Goal: Information Seeking & Learning: Learn about a topic

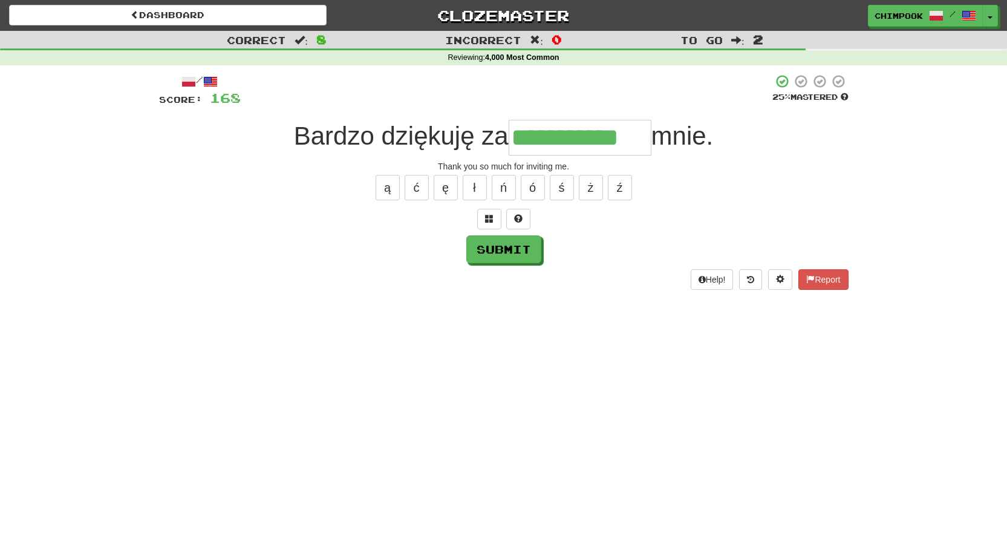
type input "**********"
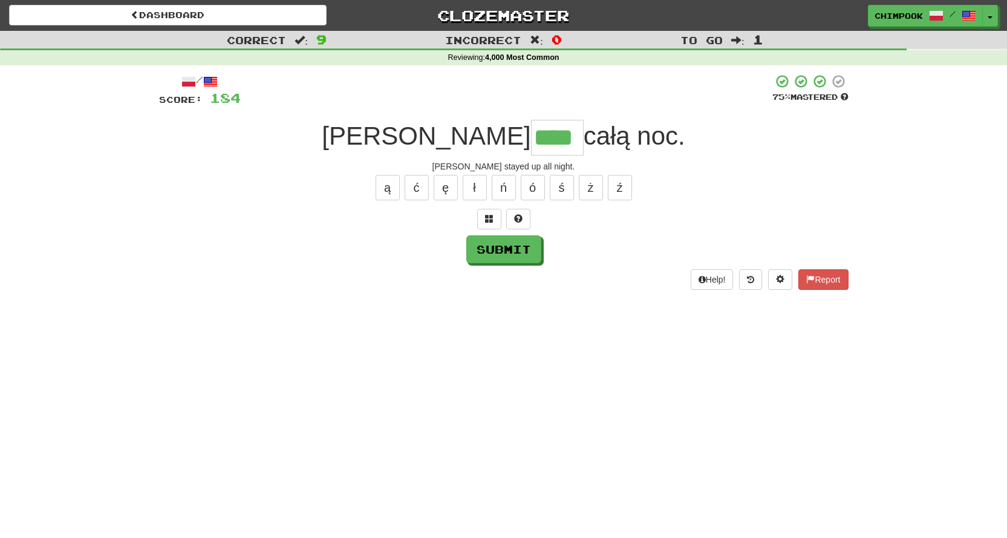
type input "****"
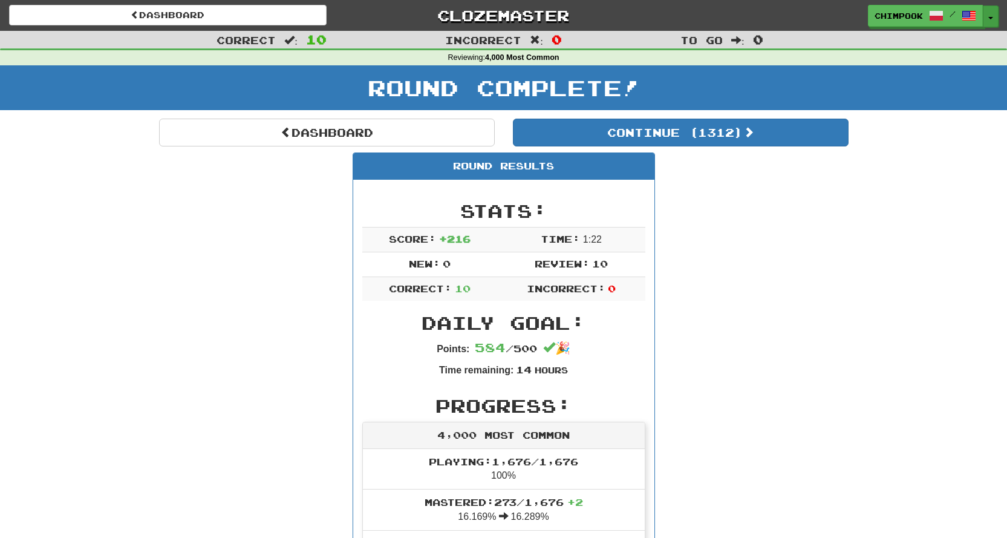
click at [989, 17] on span "button" at bounding box center [991, 18] width 5 height 2
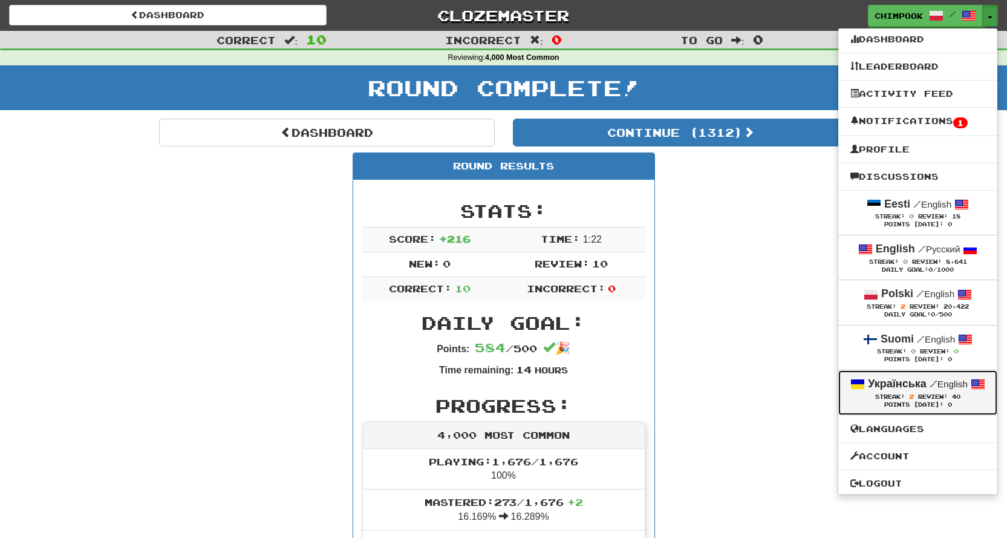
click at [932, 398] on span "Review:" at bounding box center [934, 396] width 30 height 7
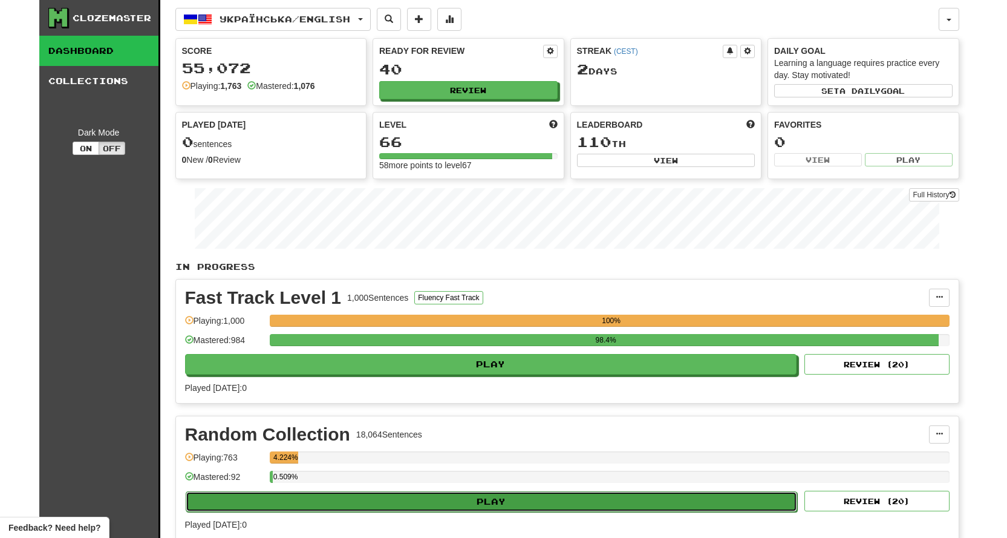
click at [732, 496] on button "Play" at bounding box center [492, 501] width 612 height 21
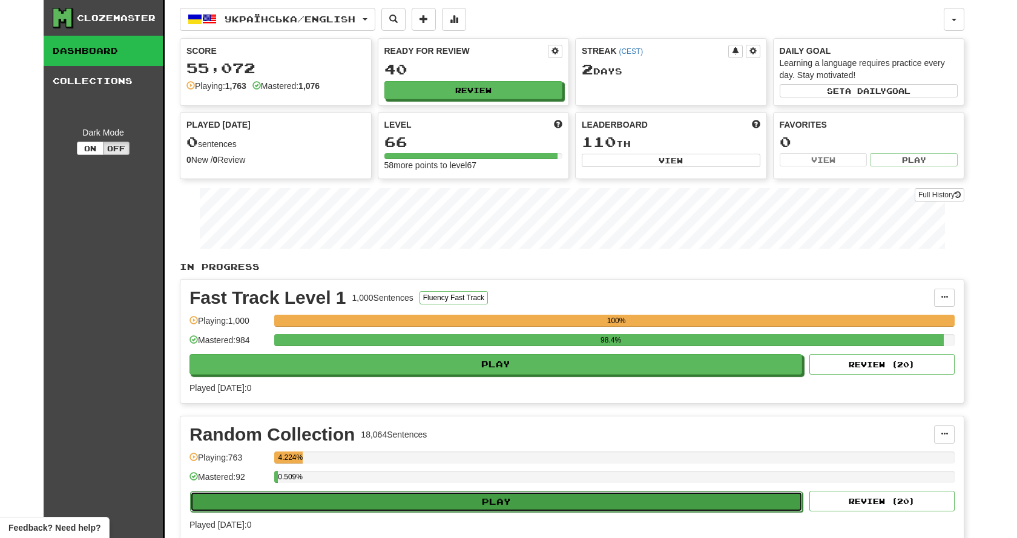
select select "**"
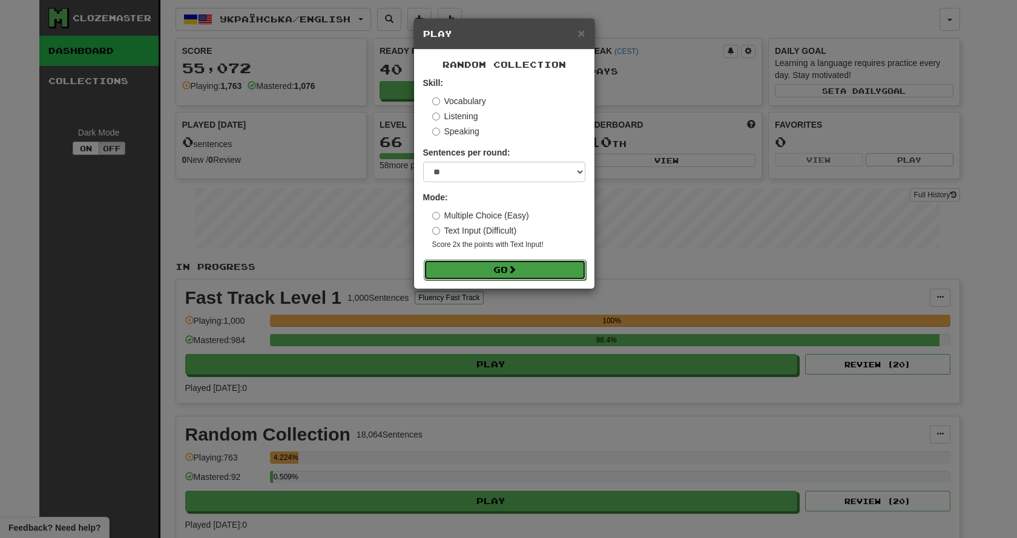
click at [540, 271] on button "Go" at bounding box center [505, 270] width 162 height 21
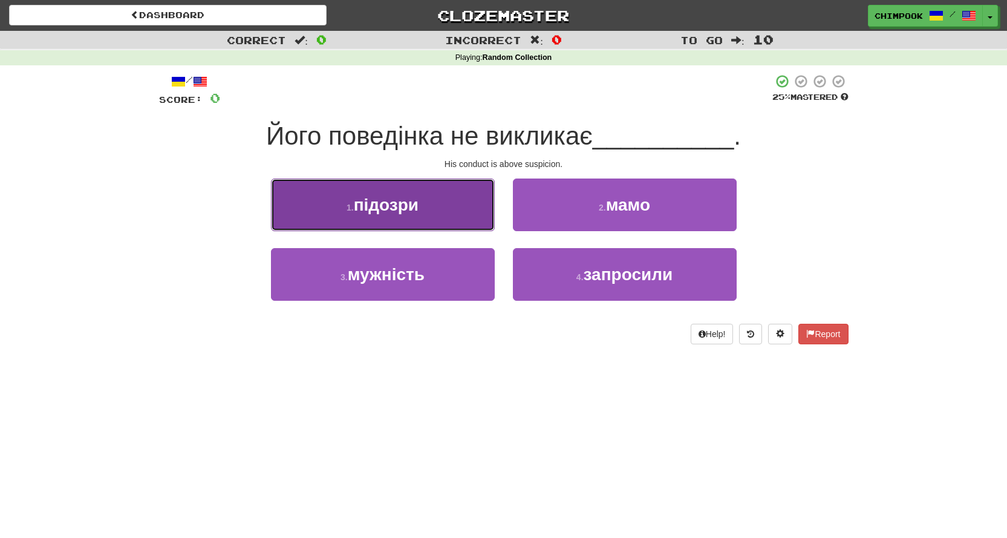
click at [418, 205] on span "підозри" at bounding box center [386, 204] width 65 height 19
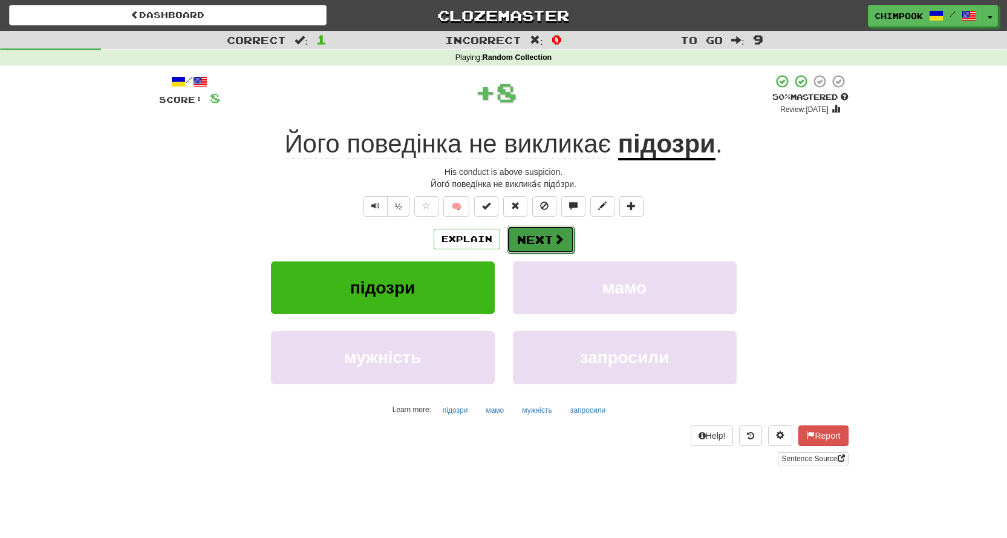
click at [544, 233] on button "Next" at bounding box center [541, 240] width 68 height 28
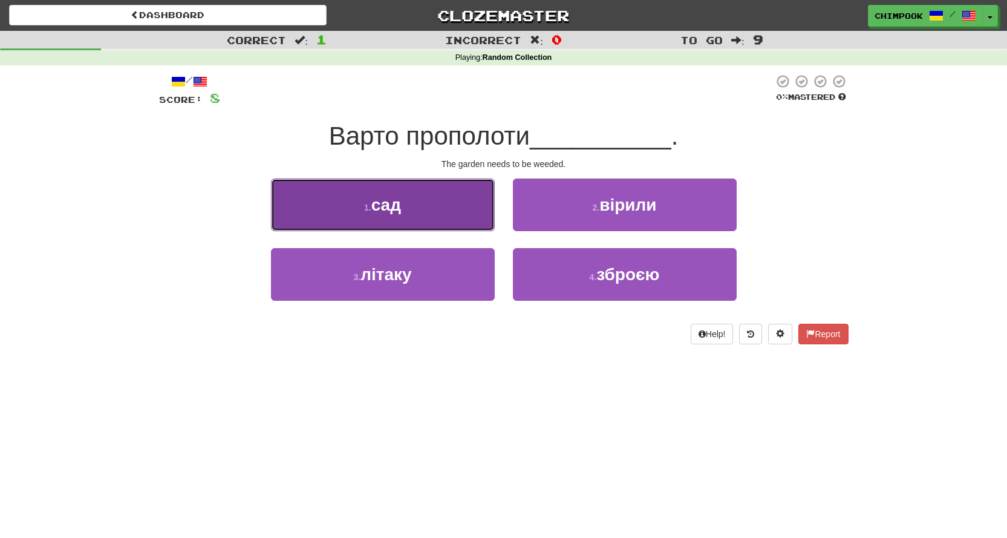
click at [430, 221] on button "1 . сад" at bounding box center [383, 205] width 224 height 53
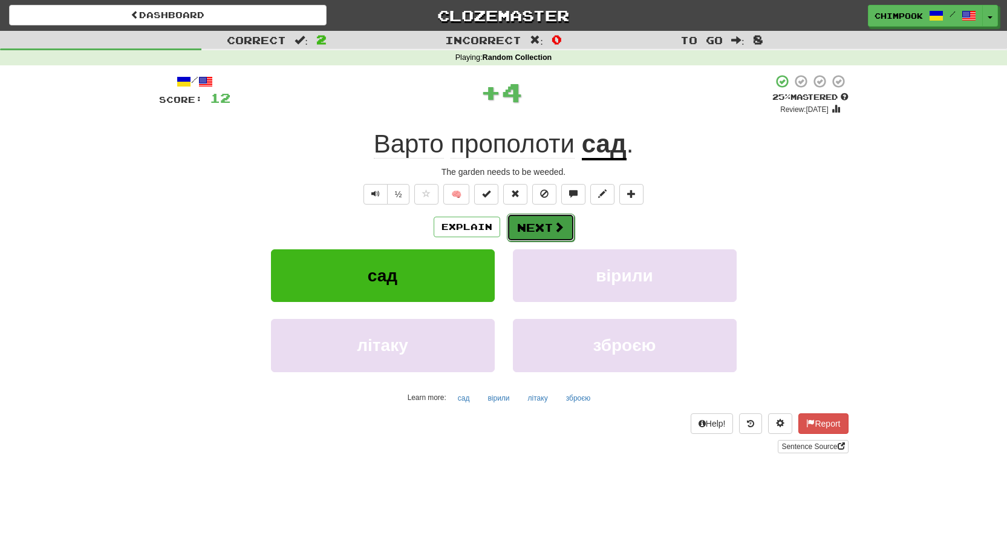
click at [546, 229] on button "Next" at bounding box center [541, 228] width 68 height 28
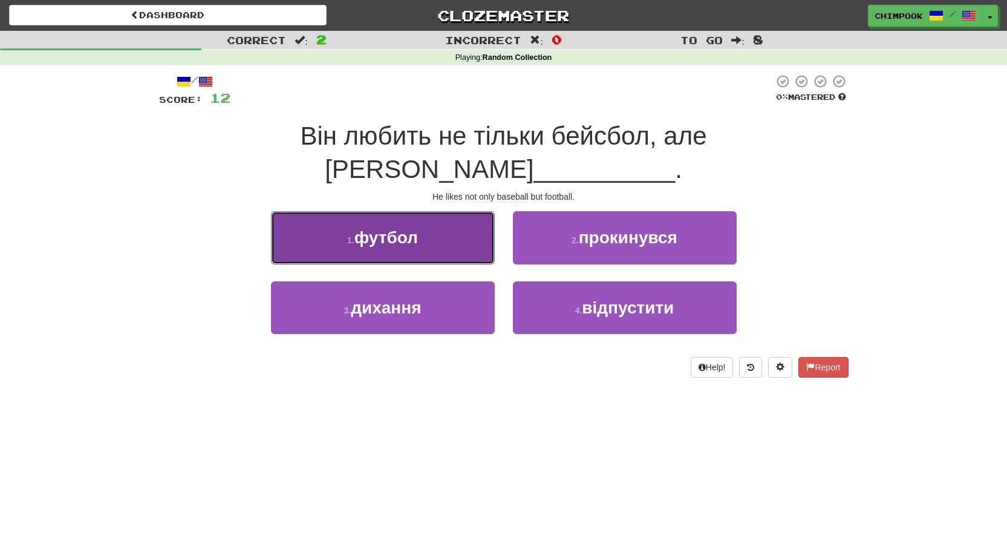
click at [451, 211] on button "1 . футбол" at bounding box center [383, 237] width 224 height 53
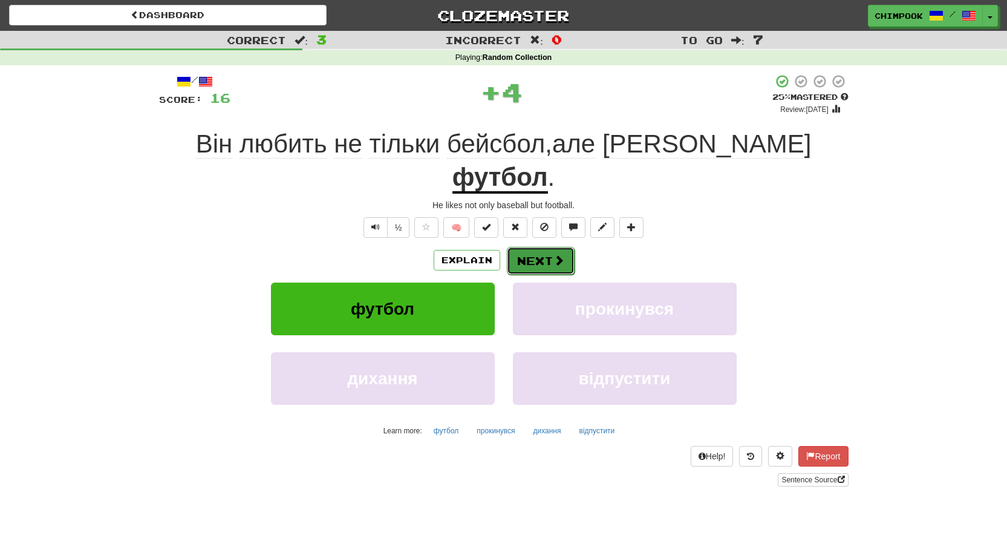
click at [543, 247] on button "Next" at bounding box center [541, 261] width 68 height 28
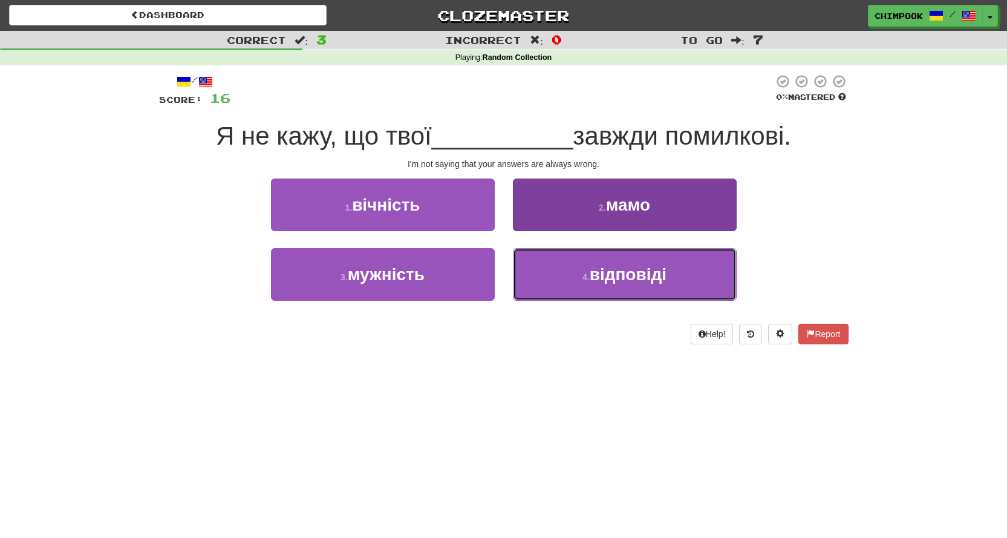
click at [695, 270] on button "4 . відповіді" at bounding box center [625, 274] width 224 height 53
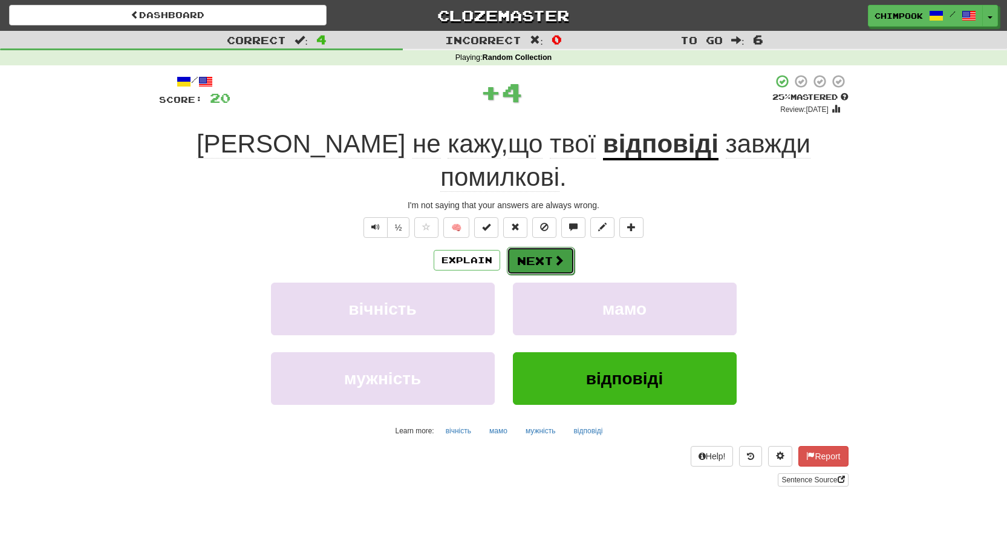
click at [556, 255] on span at bounding box center [559, 260] width 11 height 11
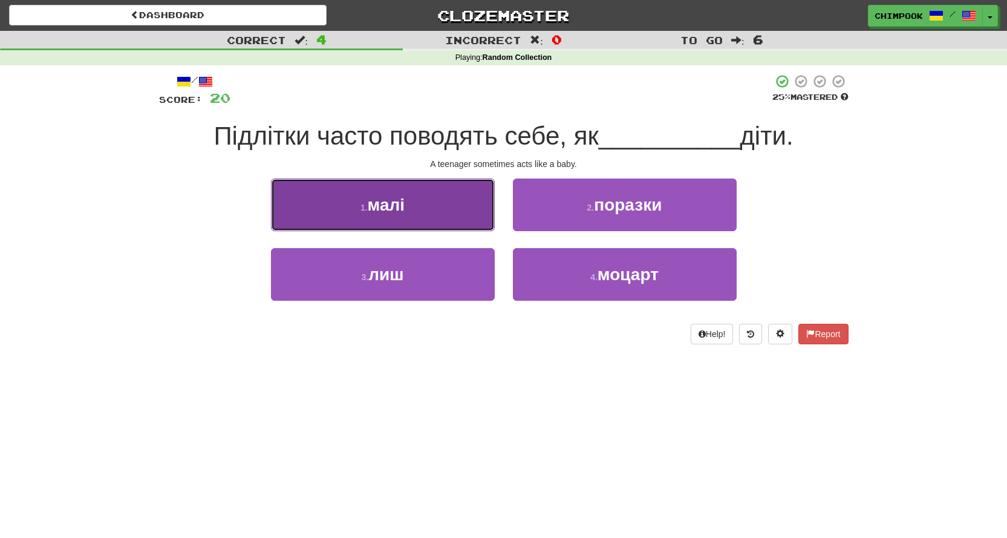
click at [422, 207] on button "1 . малі" at bounding box center [383, 205] width 224 height 53
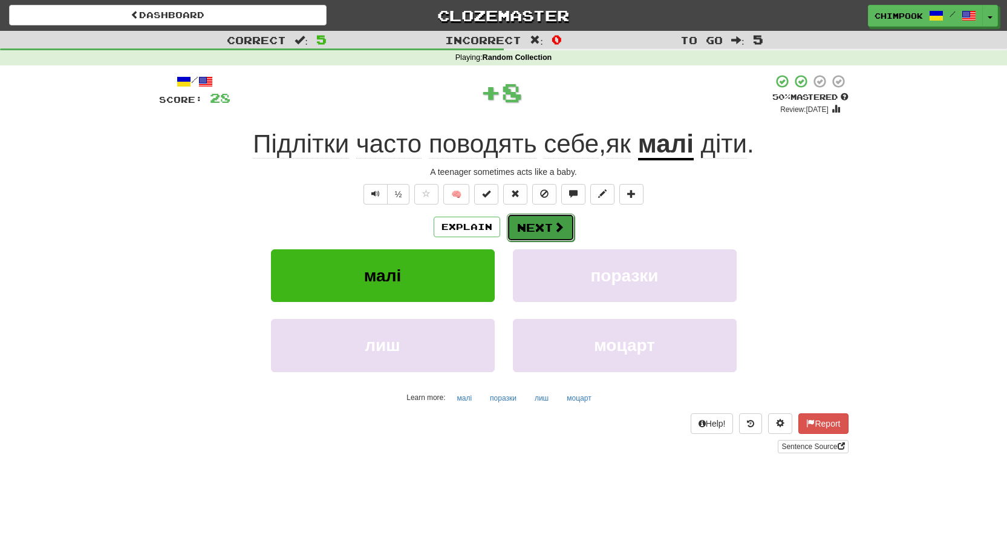
click at [557, 223] on span at bounding box center [559, 226] width 11 height 11
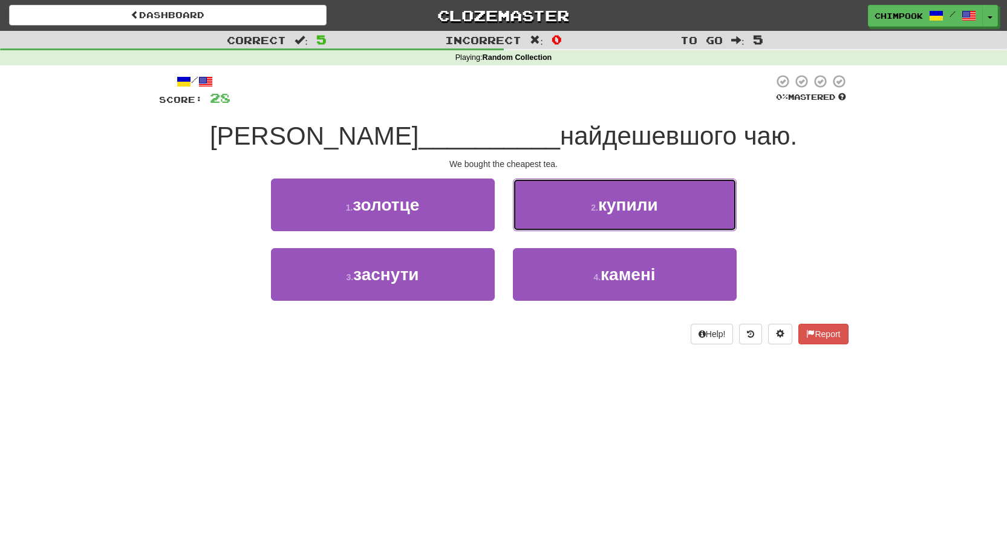
click at [620, 210] on span "купили" at bounding box center [628, 204] width 60 height 19
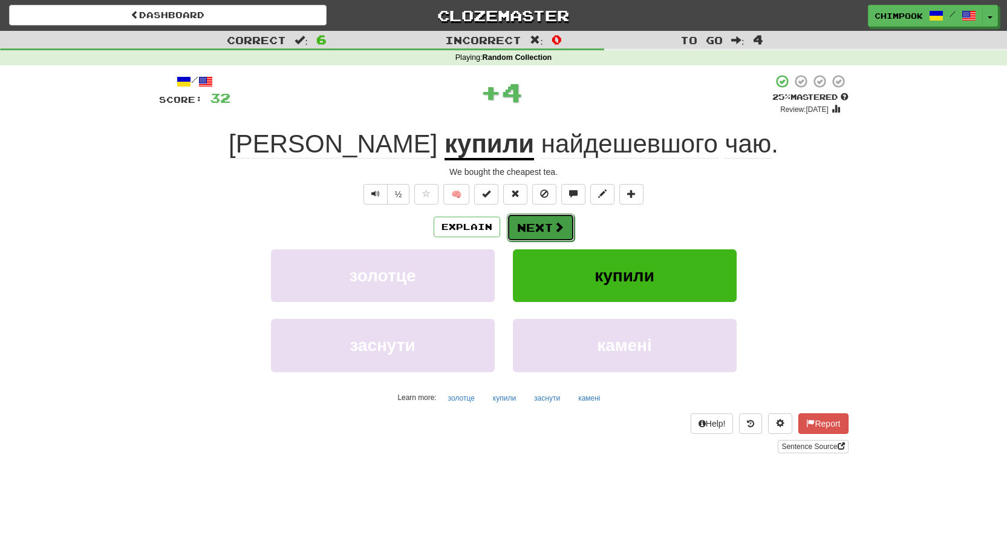
click at [544, 227] on button "Next" at bounding box center [541, 228] width 68 height 28
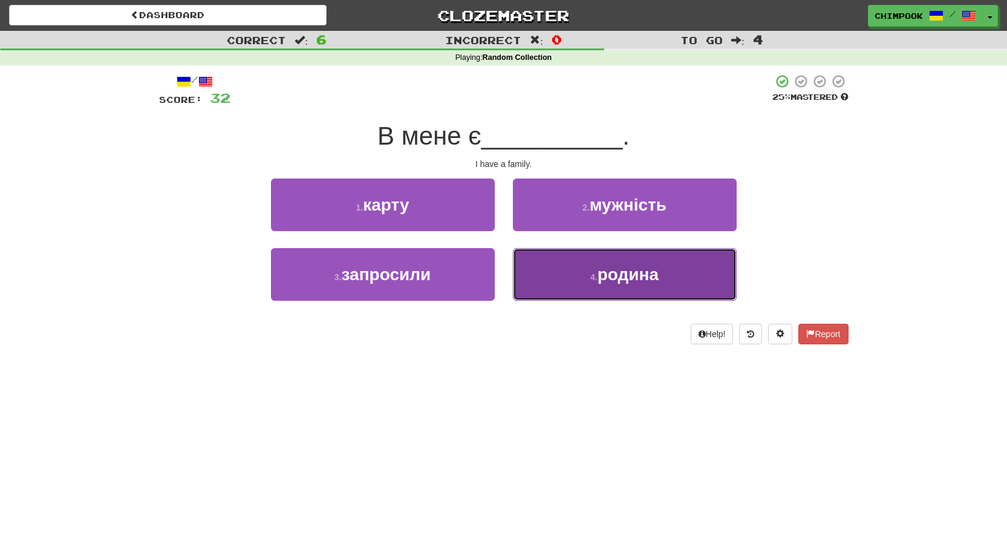
click at [645, 280] on span "родина" at bounding box center [628, 274] width 61 height 19
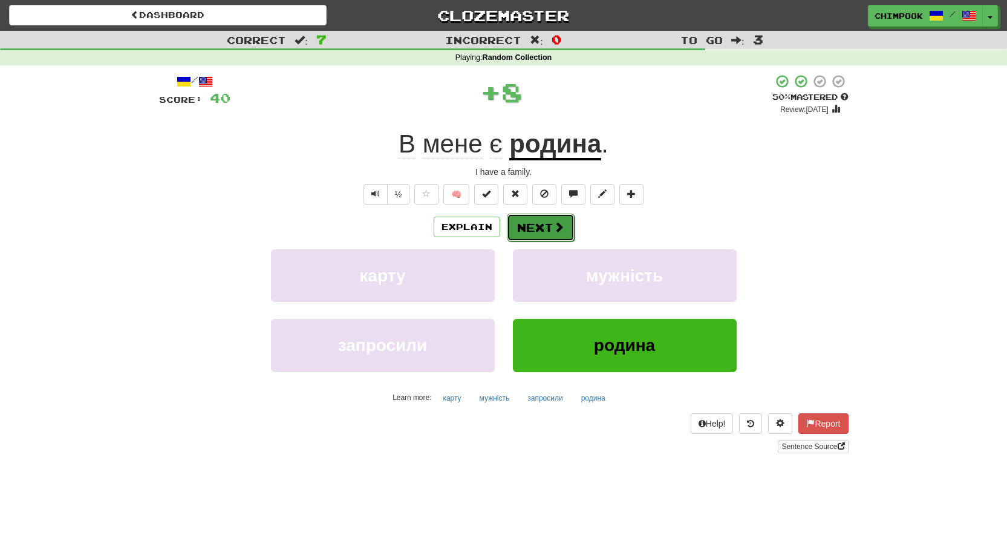
click at [529, 232] on button "Next" at bounding box center [541, 228] width 68 height 28
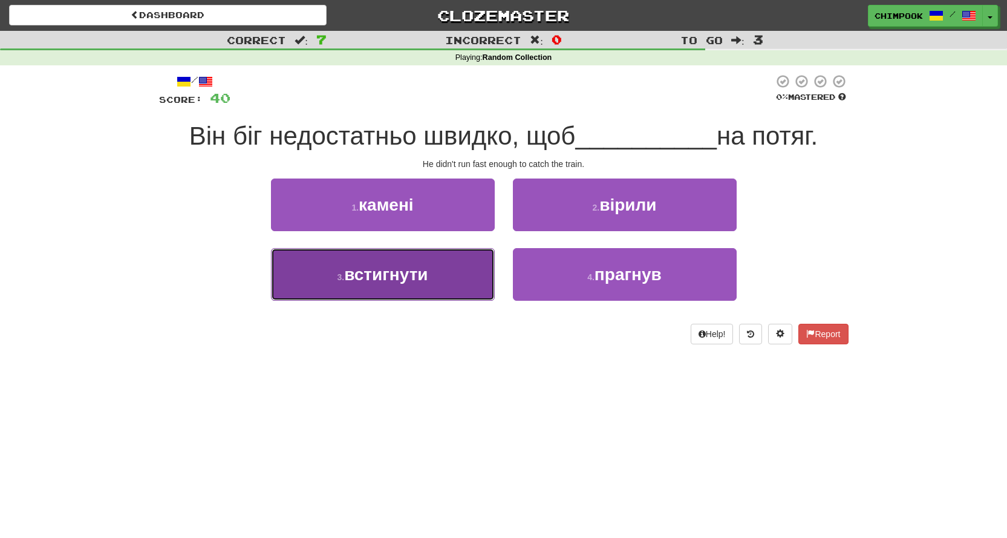
click at [460, 280] on button "3 . встигнути" at bounding box center [383, 274] width 224 height 53
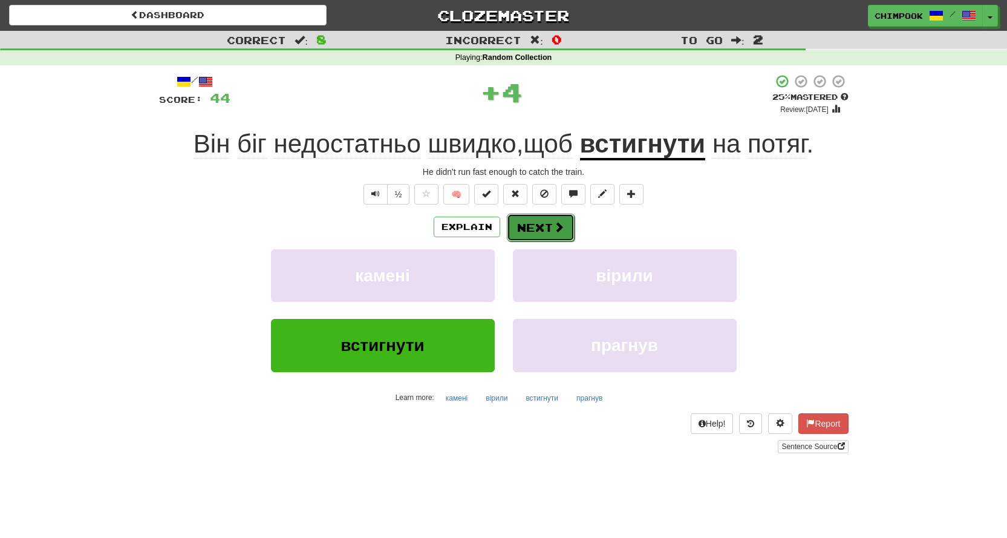
click at [550, 226] on button "Next" at bounding box center [541, 228] width 68 height 28
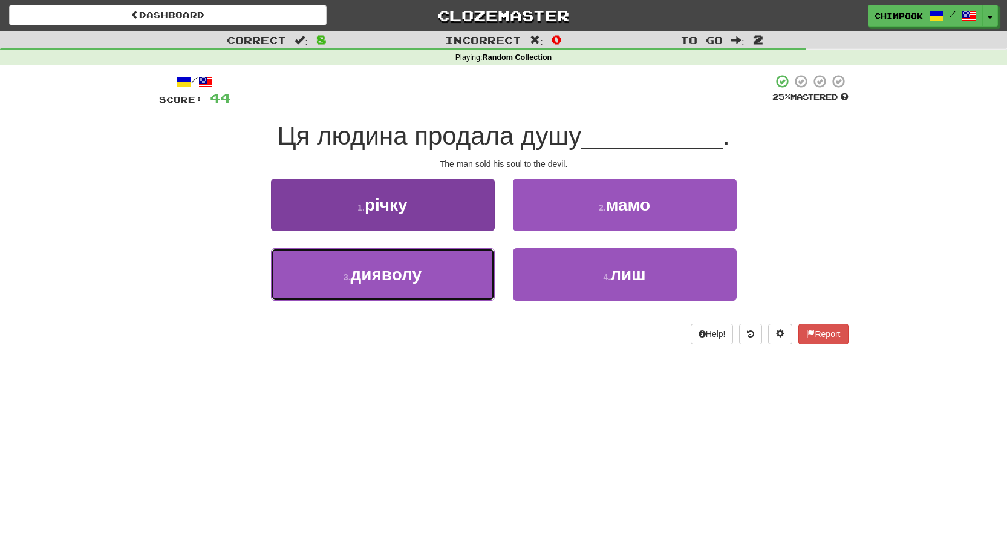
click at [460, 266] on button "3 . дияволу" at bounding box center [383, 274] width 224 height 53
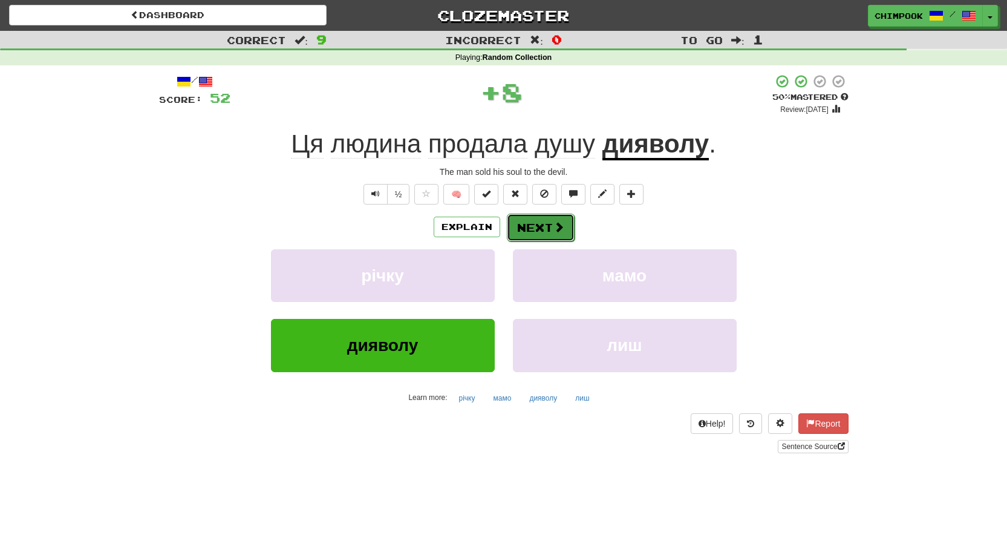
click at [557, 232] on span at bounding box center [559, 226] width 11 height 11
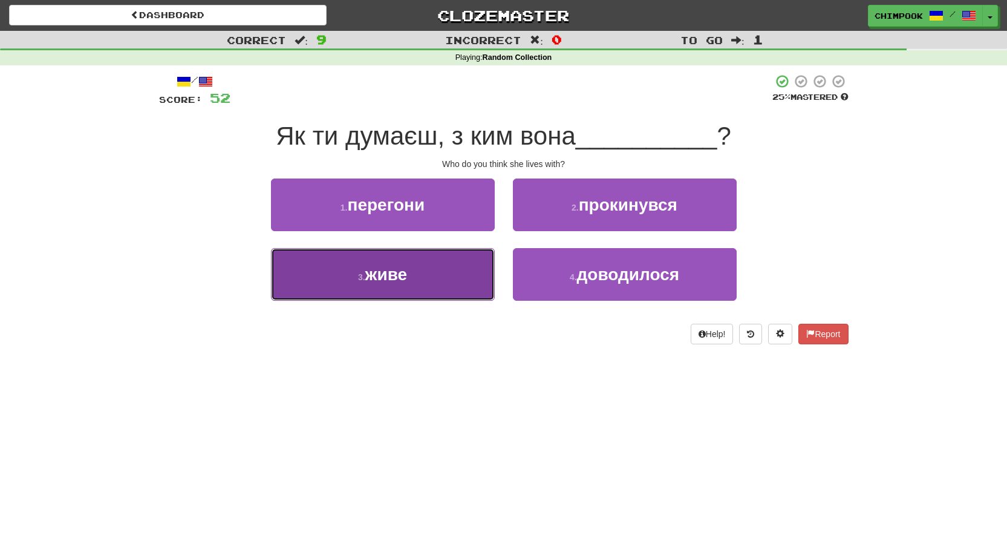
click at [432, 276] on button "3 . живе" at bounding box center [383, 274] width 224 height 53
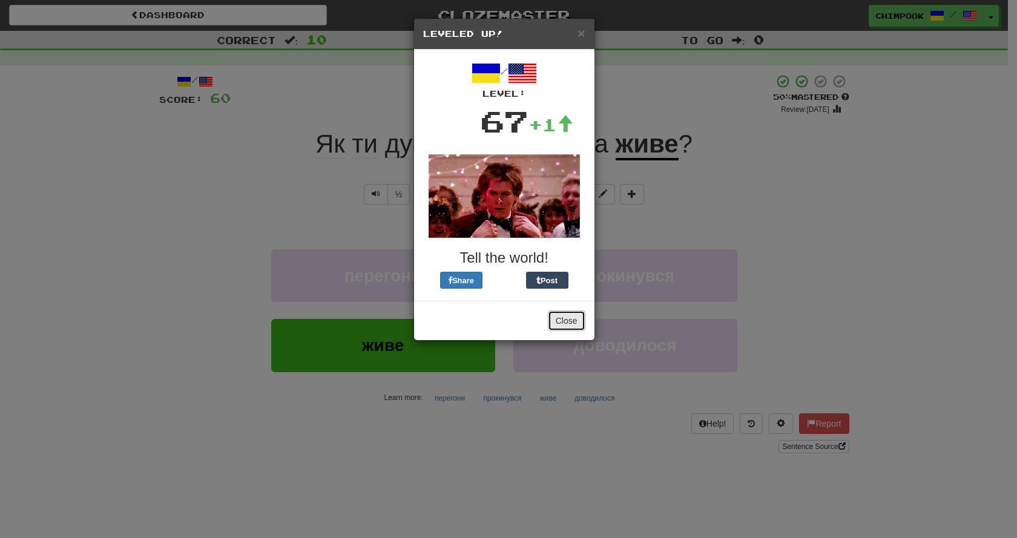
click at [566, 322] on button "Close" at bounding box center [567, 320] width 38 height 21
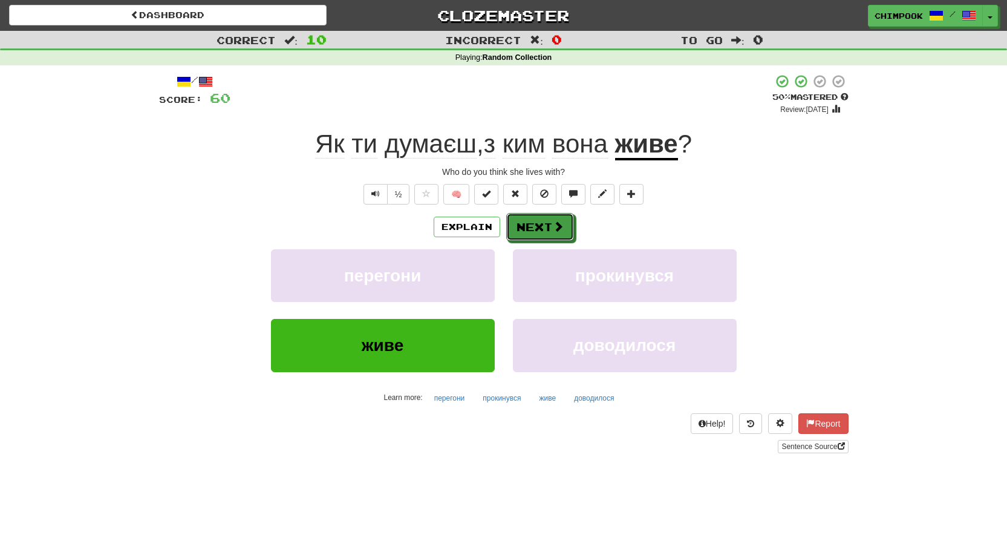
click at [548, 226] on button "Next" at bounding box center [540, 227] width 68 height 28
